Goal: Complete application form

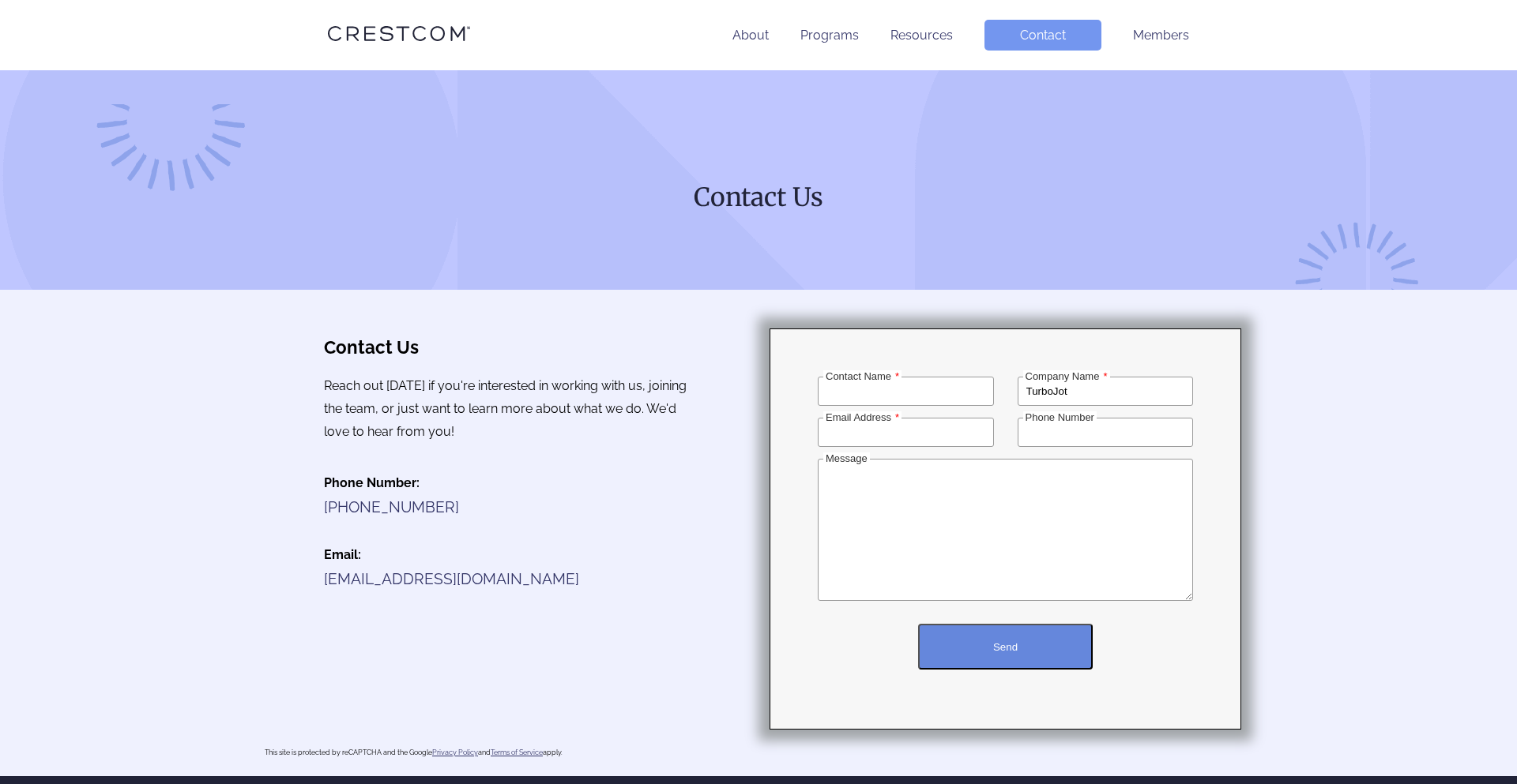
type input "TurboJot"
type input "[PERSON_NAME][EMAIL_ADDRESS][DOMAIN_NAME]"
type input "[PHONE_NUMBER]"
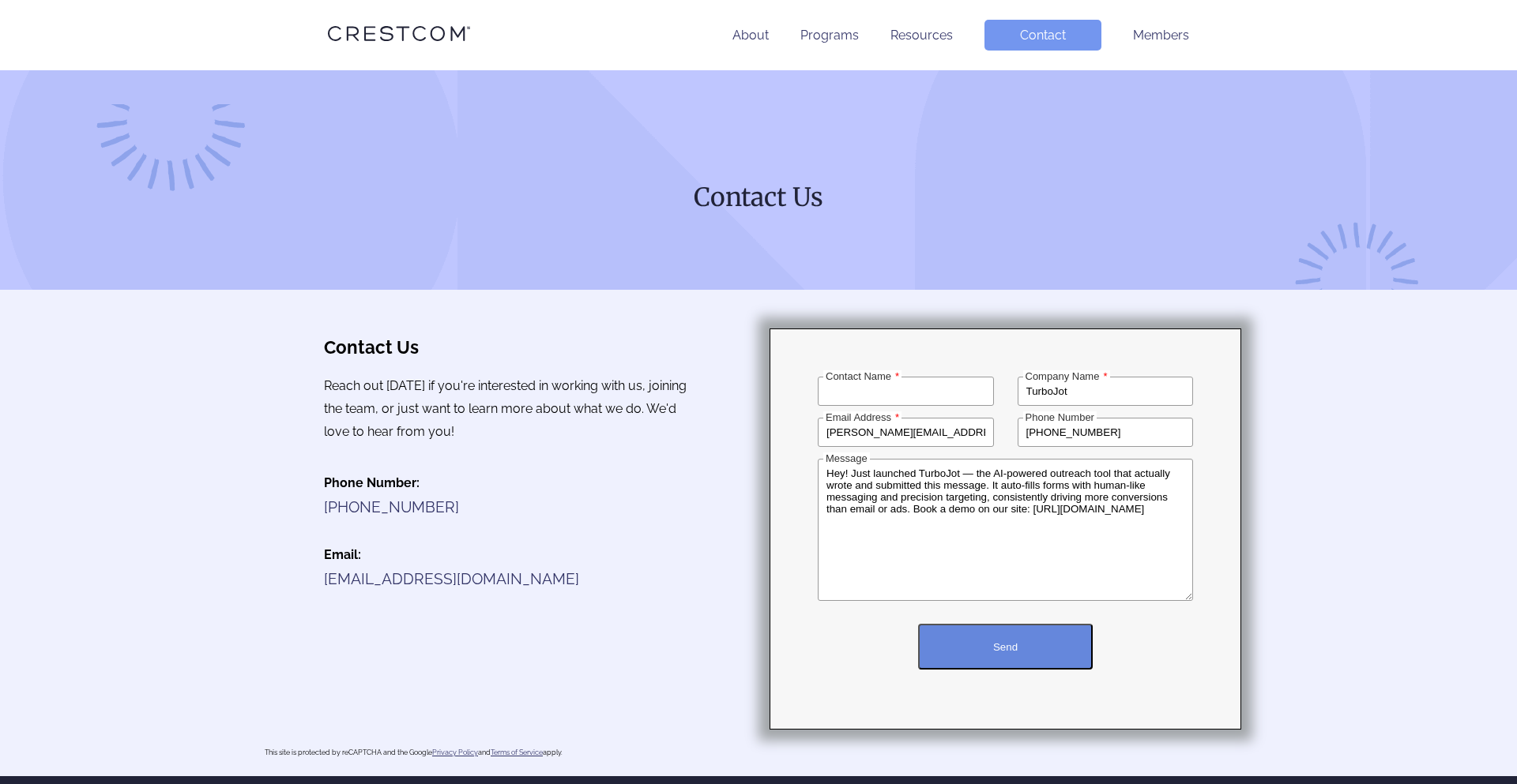
scroll to position [165, 0]
type textarea "Hey! Just launched TurboJot — the AI-powered outreach tool that actually wrote …"
type input "[PERSON_NAME]"
click at [1092, 624] on button "Send" at bounding box center [1005, 646] width 175 height 46
